Goal: Task Accomplishment & Management: Manage account settings

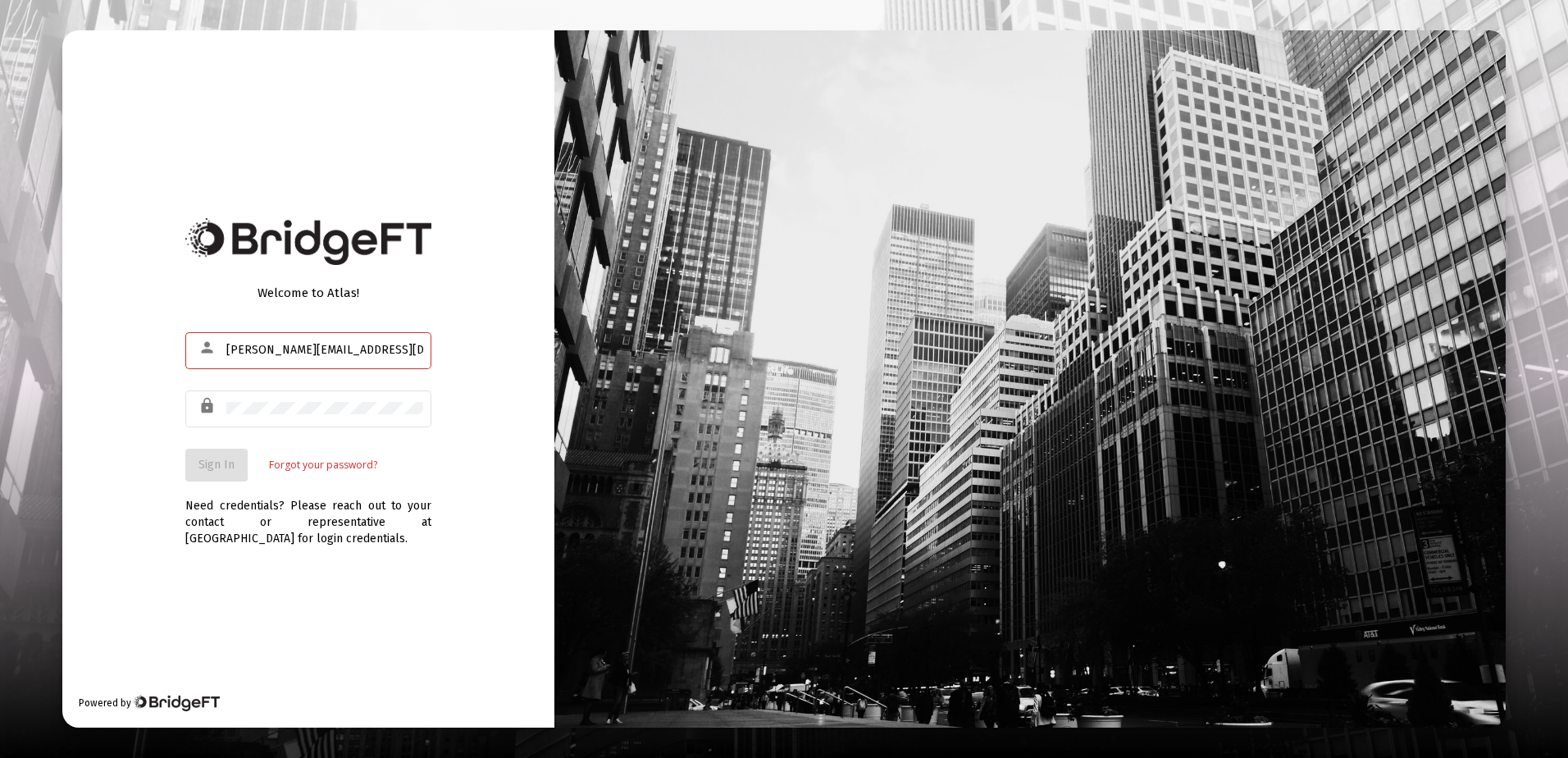
type input "[PERSON_NAME][EMAIL_ADDRESS][DOMAIN_NAME]"
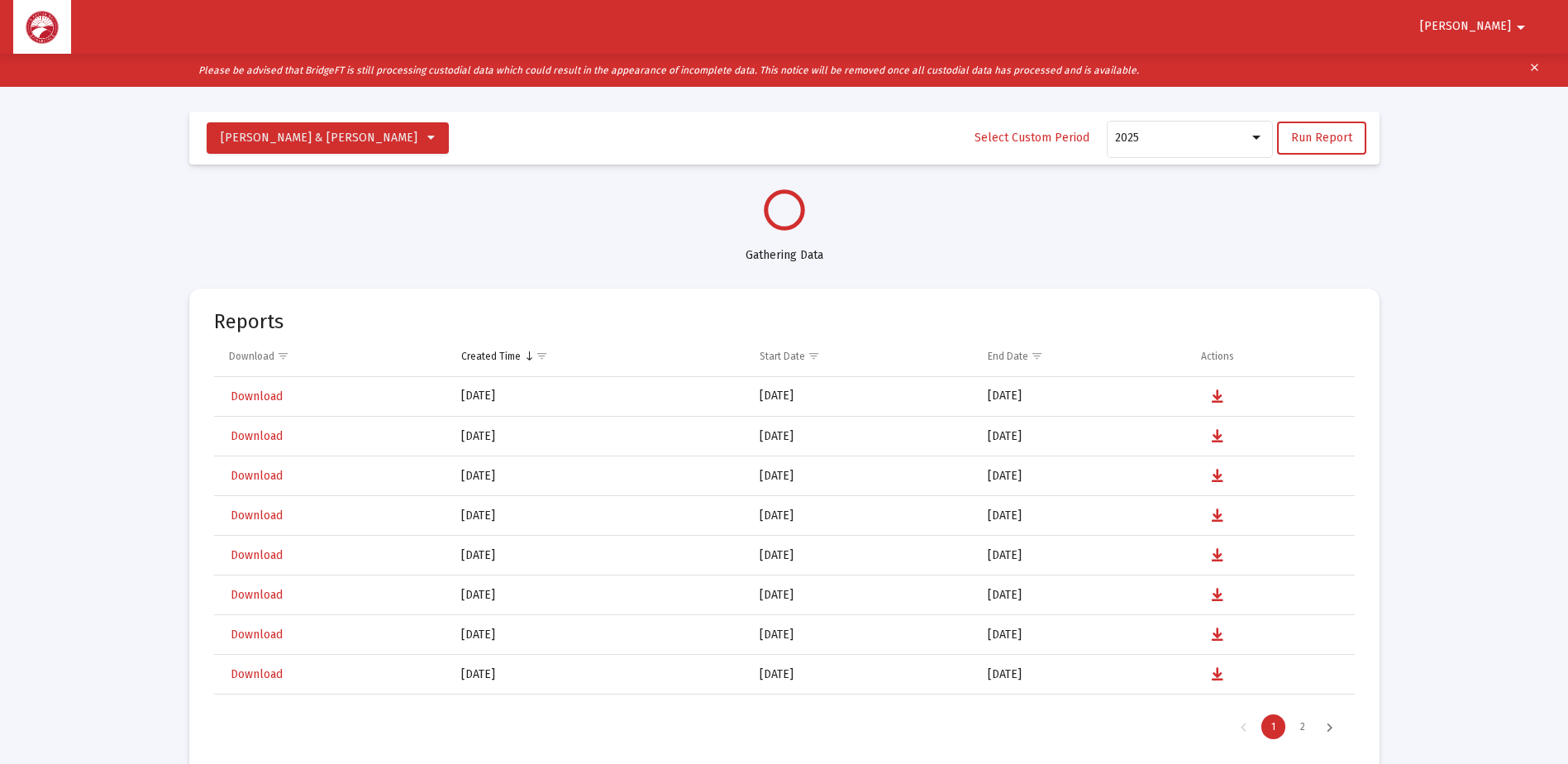
scroll to position [794, 0]
select select "View all"
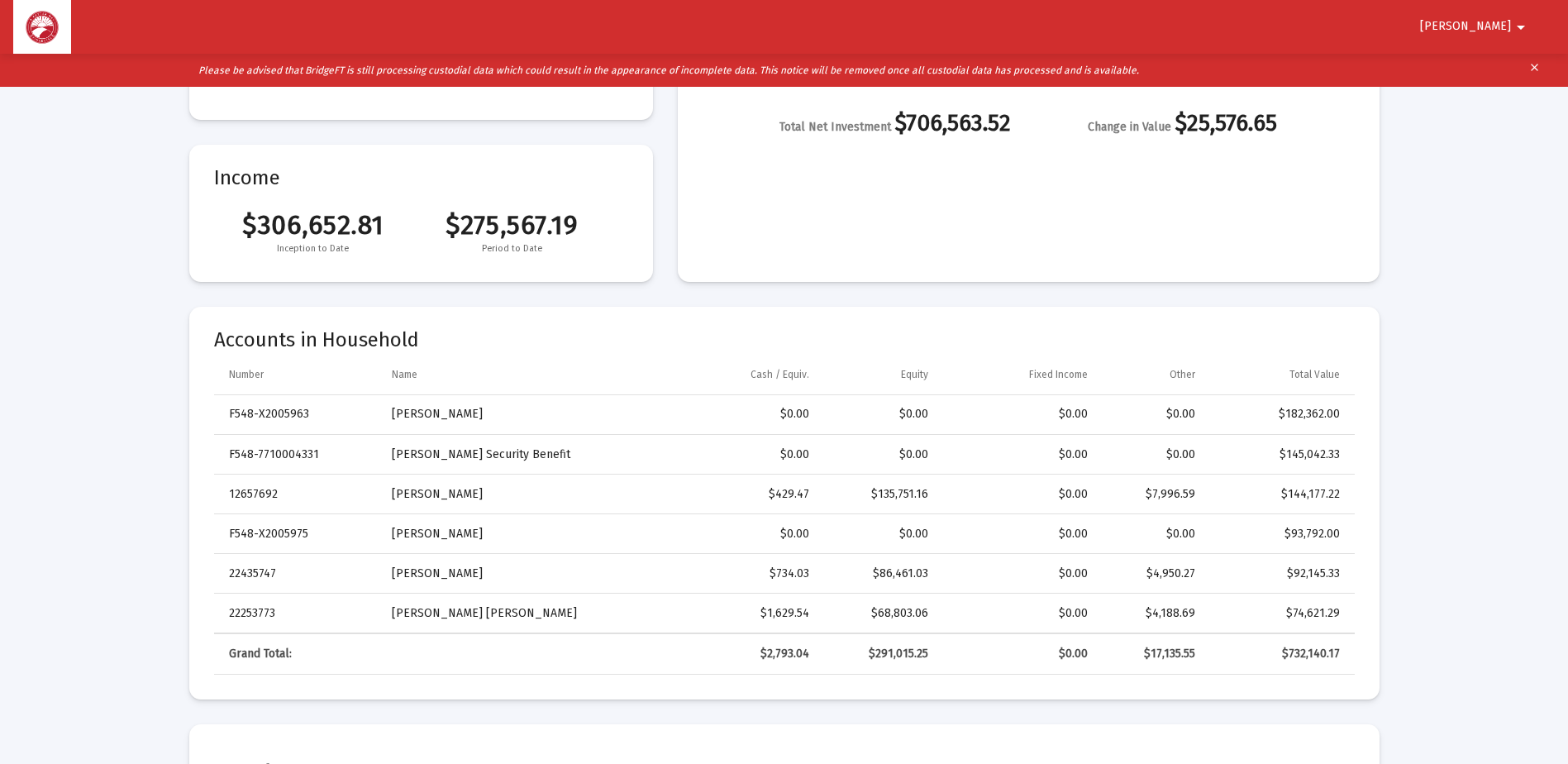
scroll to position [330, 0]
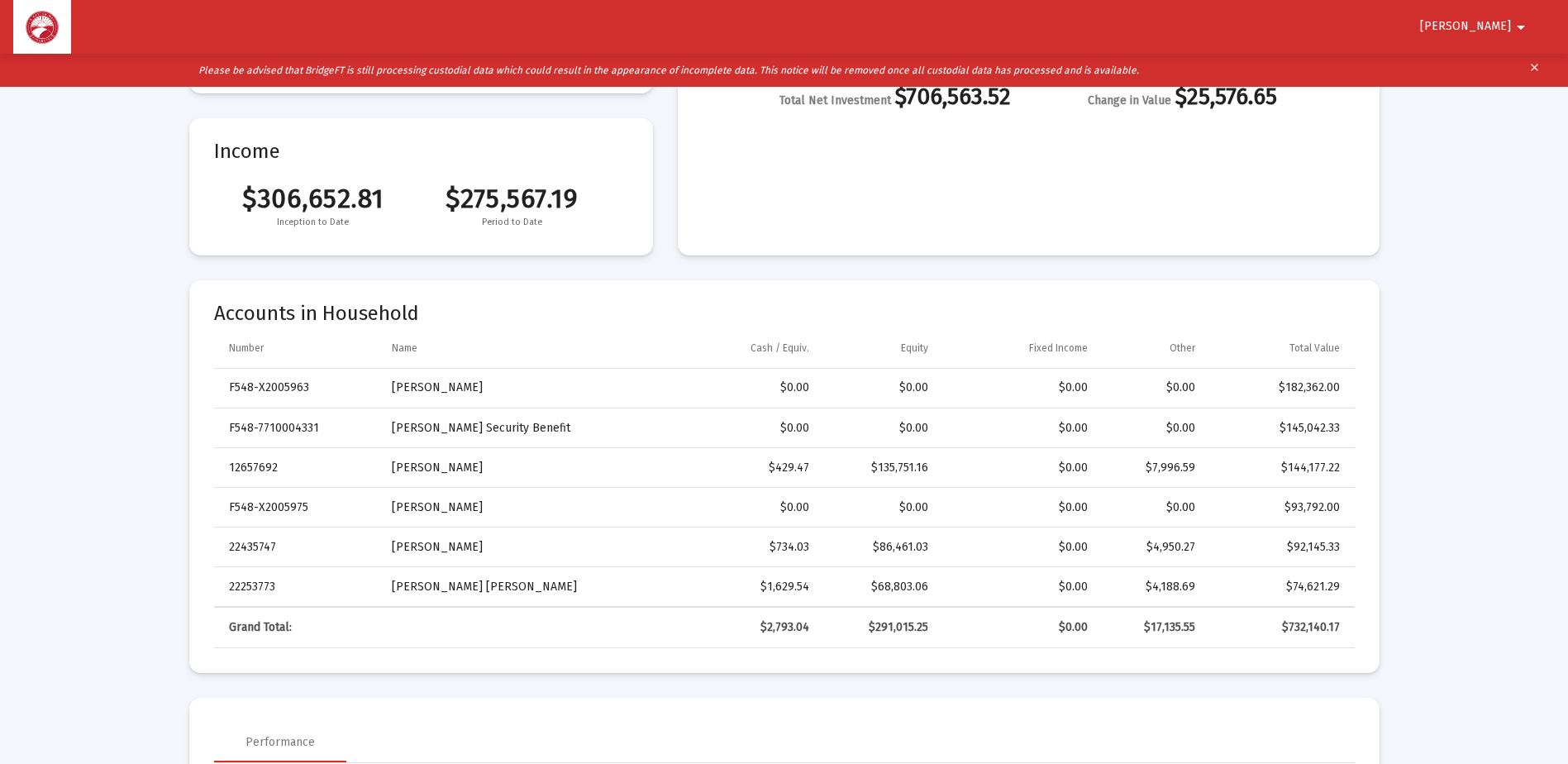
click at [1492, 22] on span "Ronald" at bounding box center [1466, 26] width 91 height 14
click at [1491, 64] on button "Logout" at bounding box center [1500, 70] width 92 height 40
